Goal: Task Accomplishment & Management: Manage account settings

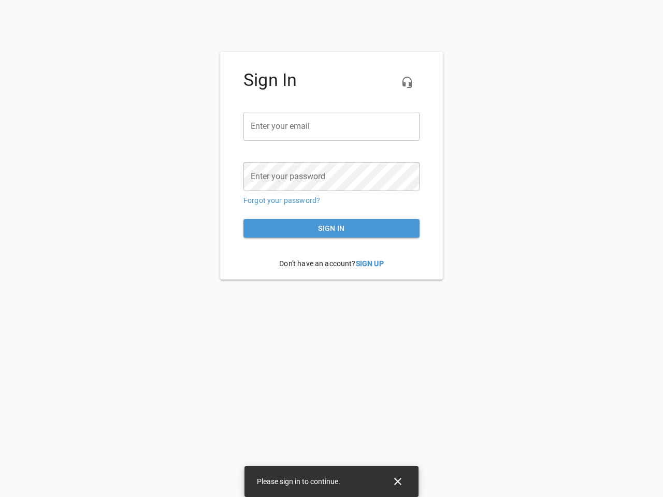
click at [407, 82] on icon "button" at bounding box center [407, 82] width 12 height 12
click at [332, 126] on input "email" at bounding box center [332, 126] width 176 height 29
click at [398, 482] on icon "Close" at bounding box center [397, 481] width 7 height 7
